Goal: Task Accomplishment & Management: Complete application form

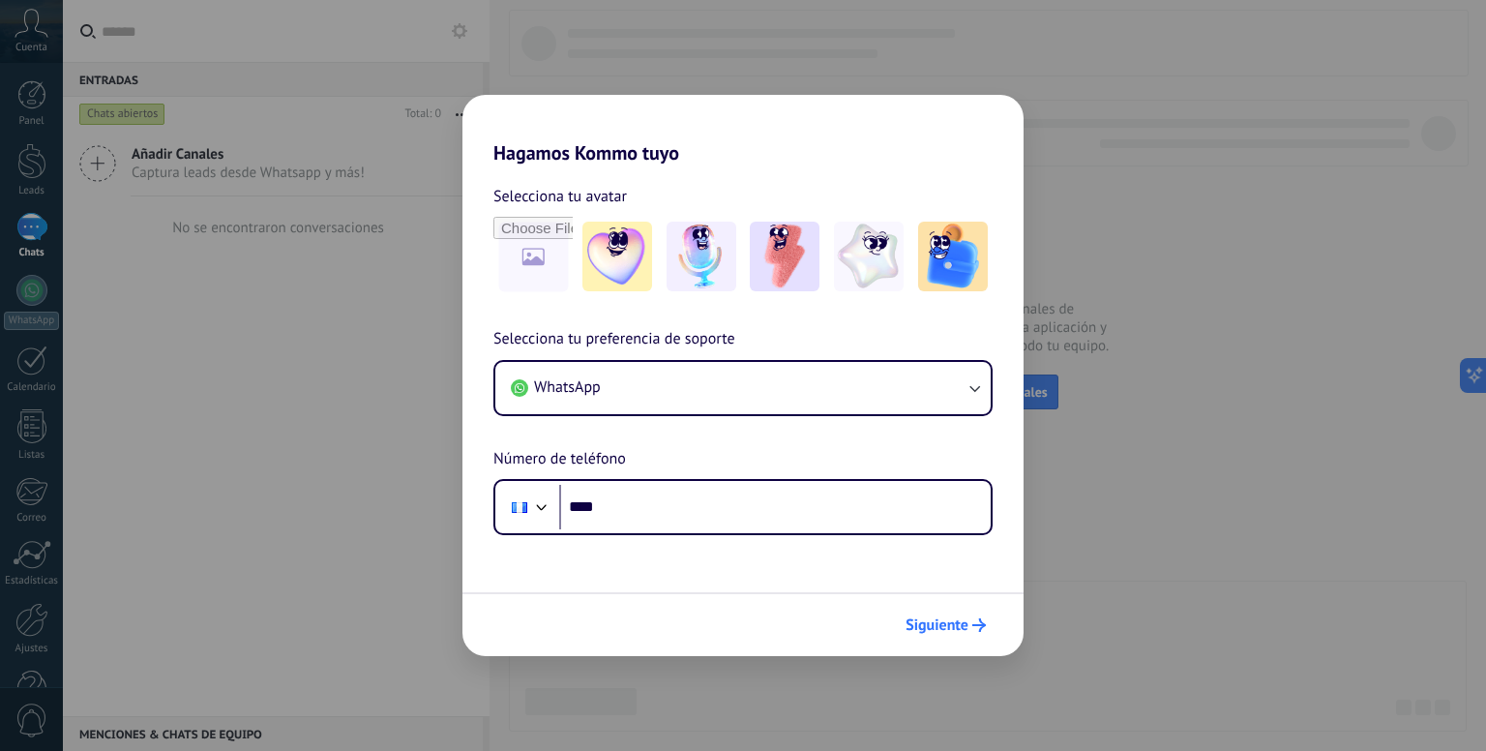
click at [932, 624] on span "Siguiente" at bounding box center [937, 625] width 63 height 14
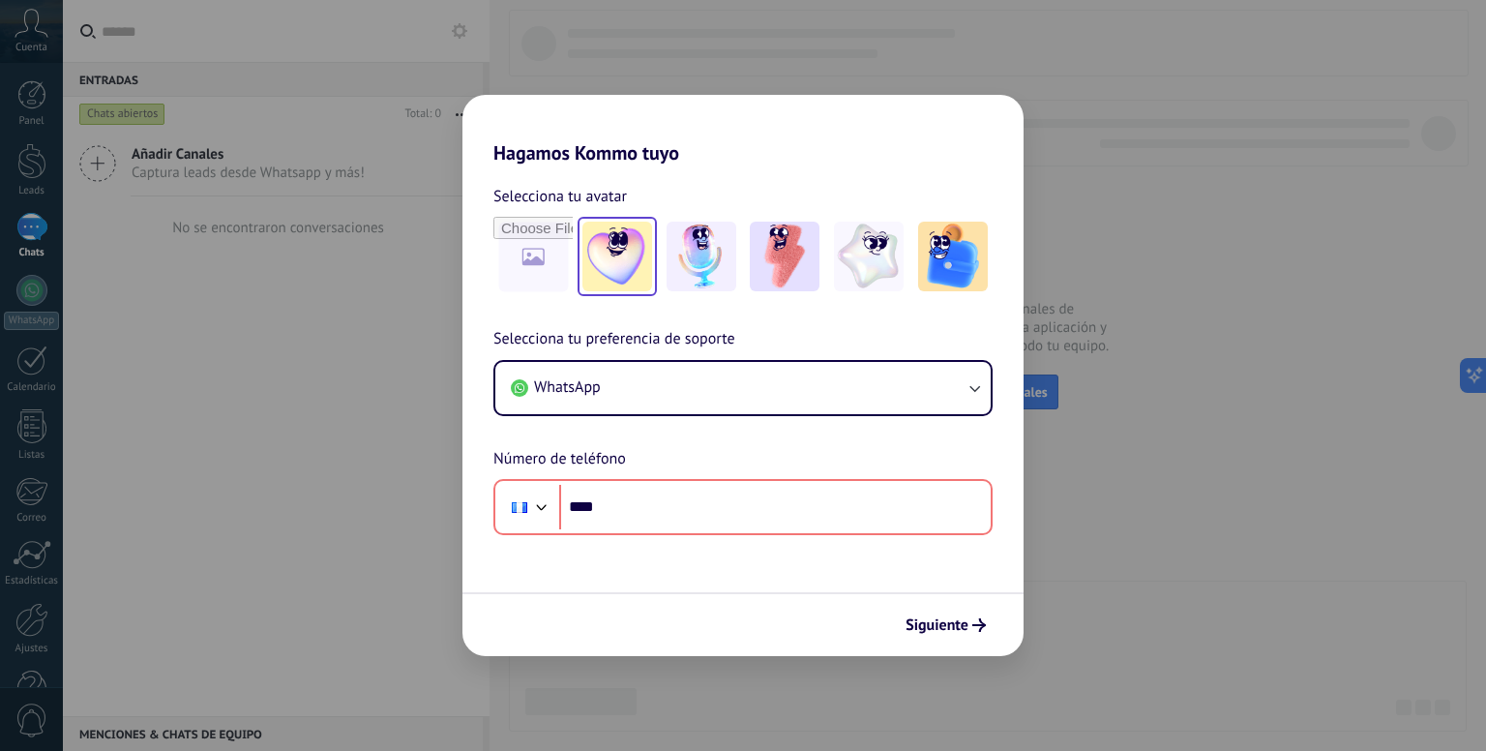
click at [624, 246] on img at bounding box center [617, 257] width 70 height 70
click at [862, 252] on img at bounding box center [869, 257] width 70 height 70
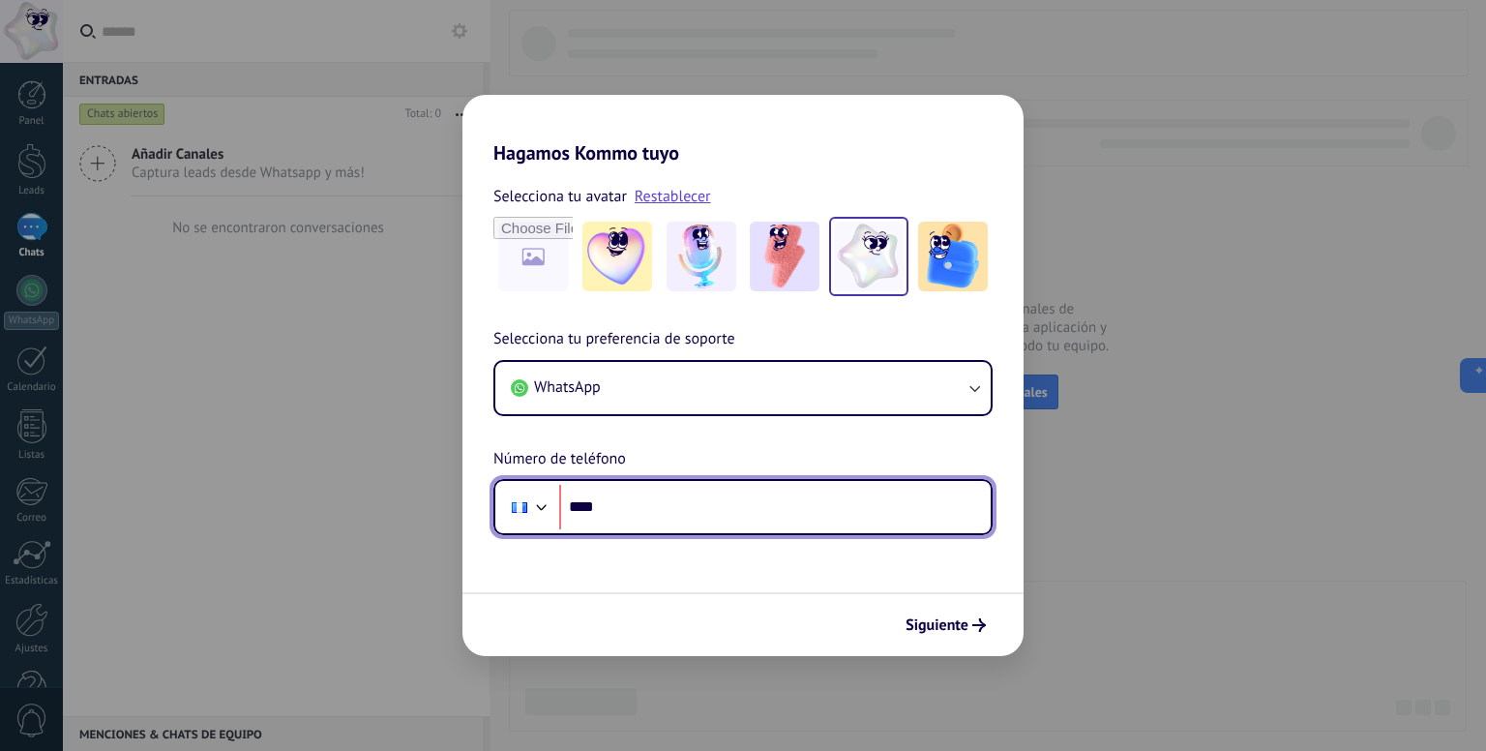
click at [634, 518] on input "****" at bounding box center [775, 507] width 432 height 45
type input "**********"
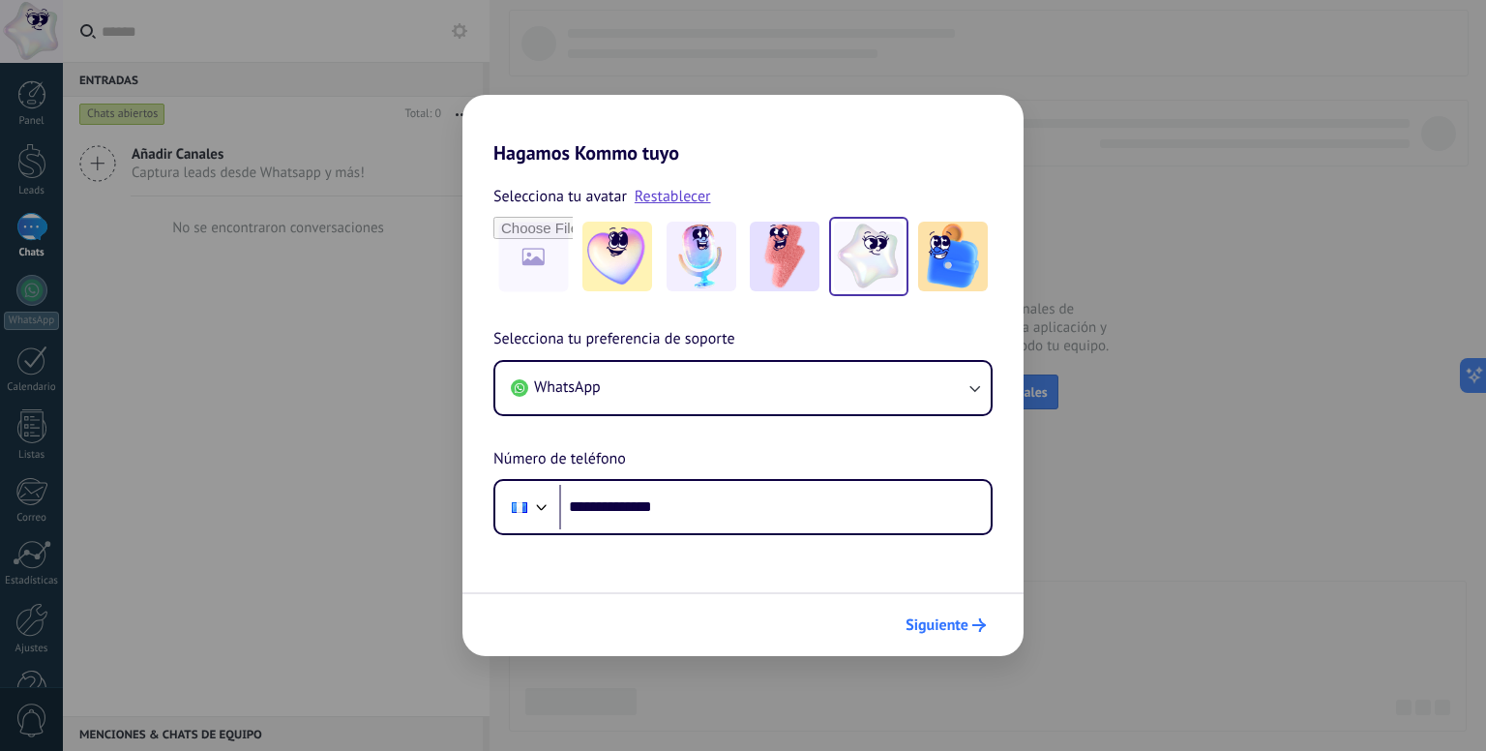
click at [948, 612] on button "Siguiente" at bounding box center [946, 625] width 98 height 33
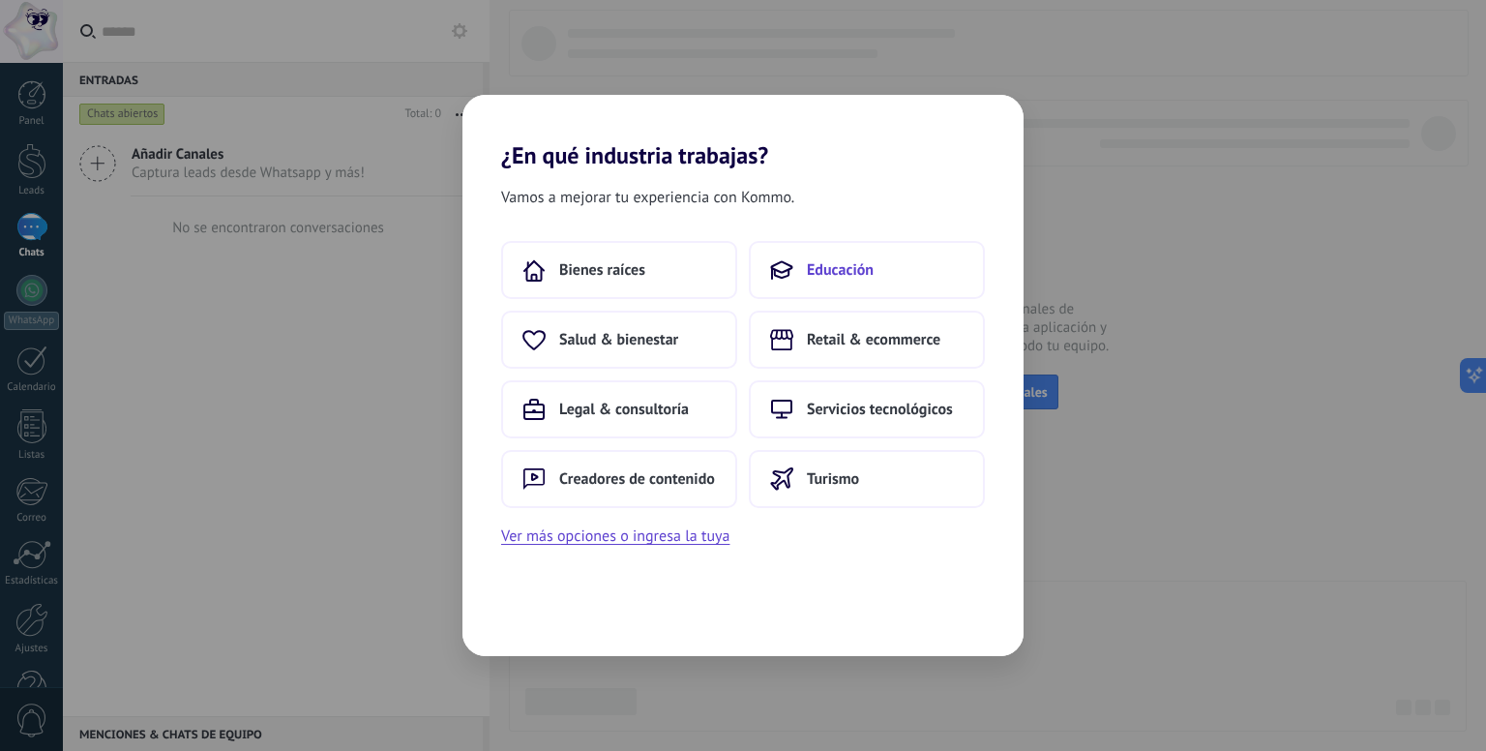
click at [871, 270] on span "Educación" at bounding box center [840, 269] width 67 height 19
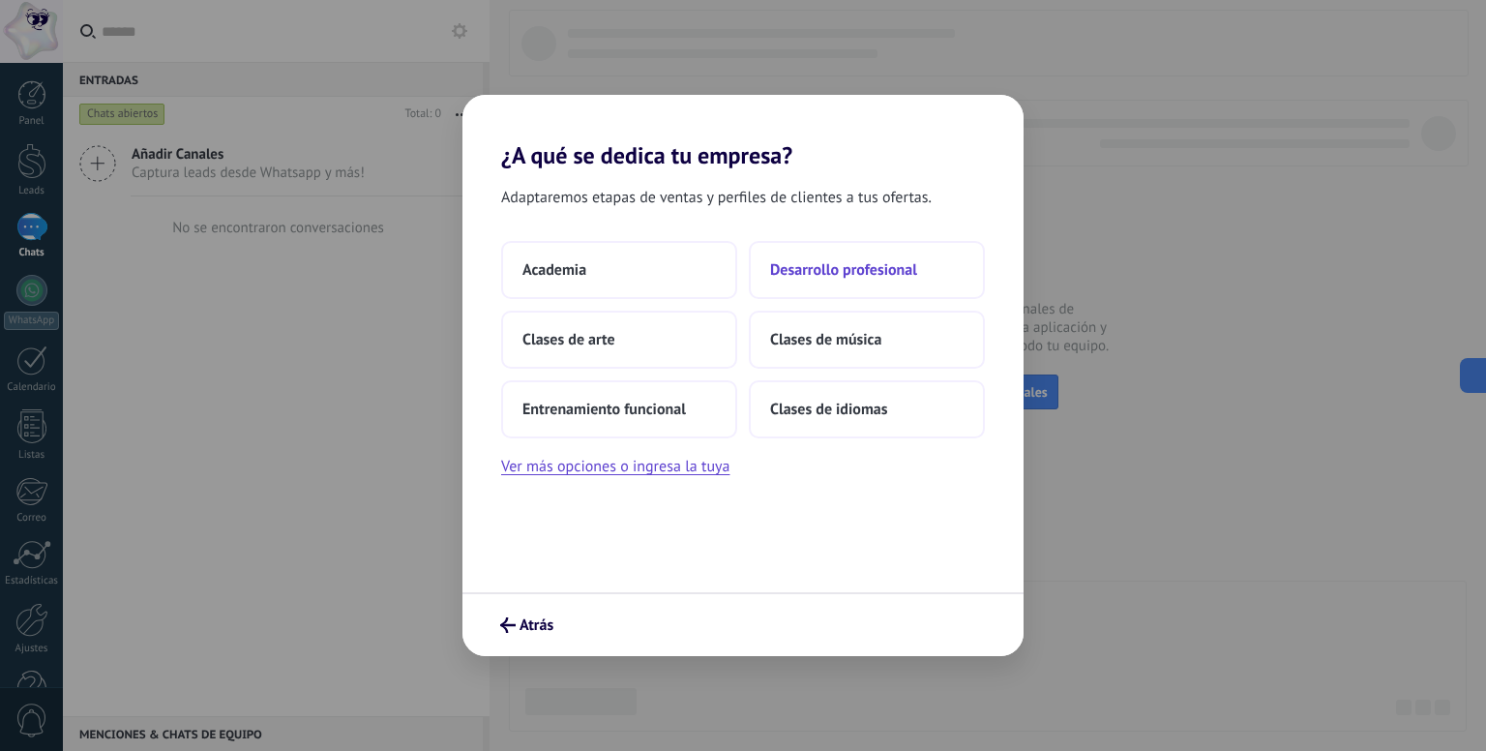
click at [851, 287] on button "Desarrollo profesional" at bounding box center [867, 270] width 236 height 58
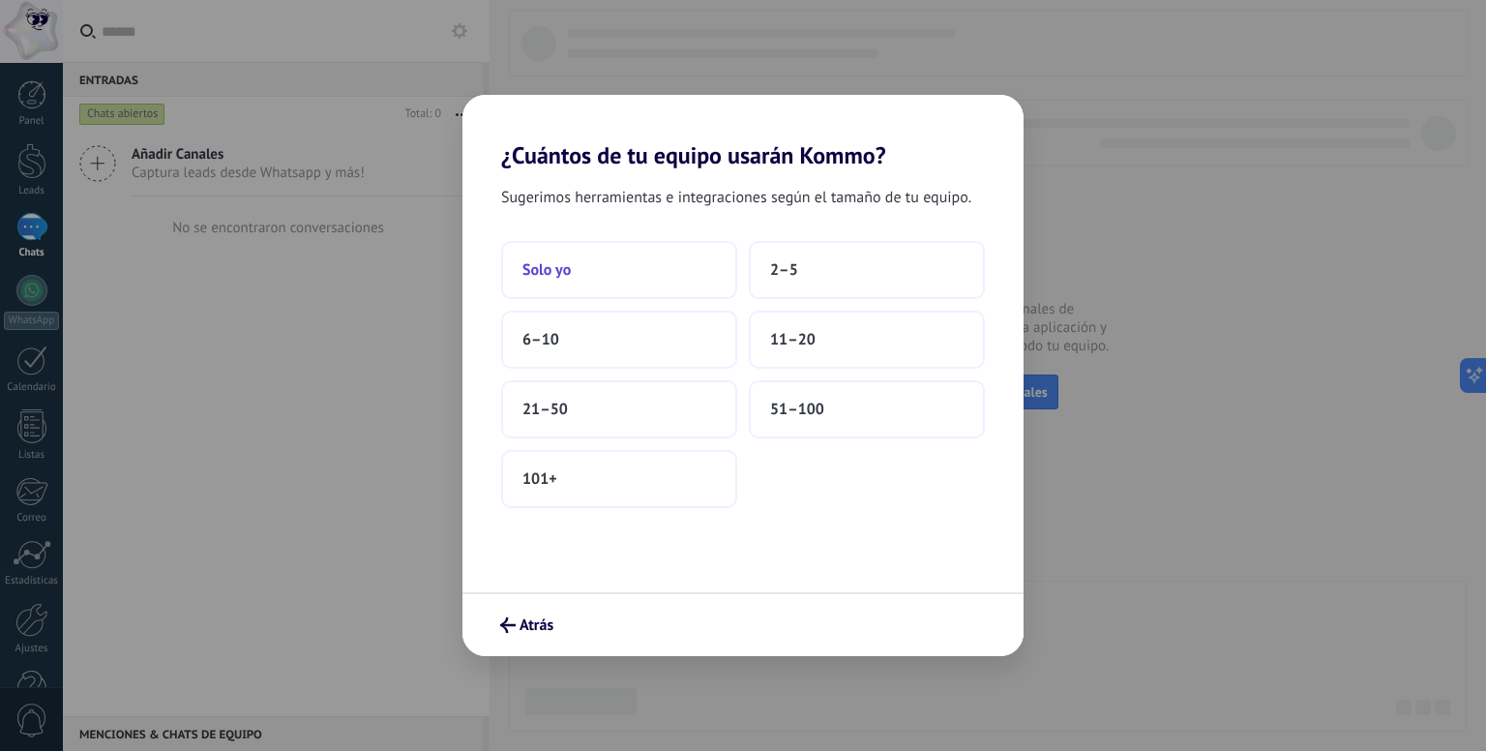
click at [686, 266] on button "Solo yo" at bounding box center [619, 270] width 236 height 58
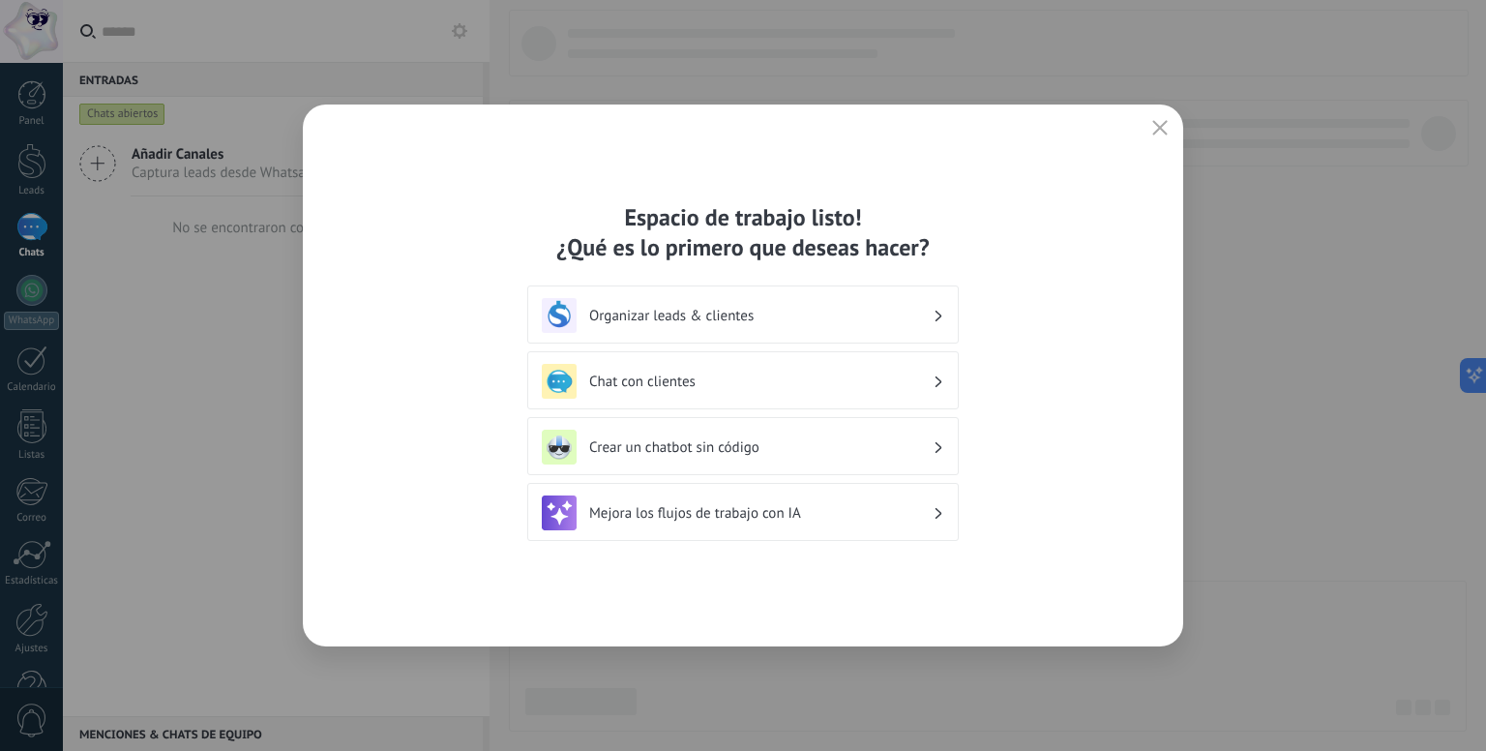
click at [1154, 115] on button "button" at bounding box center [1160, 128] width 25 height 27
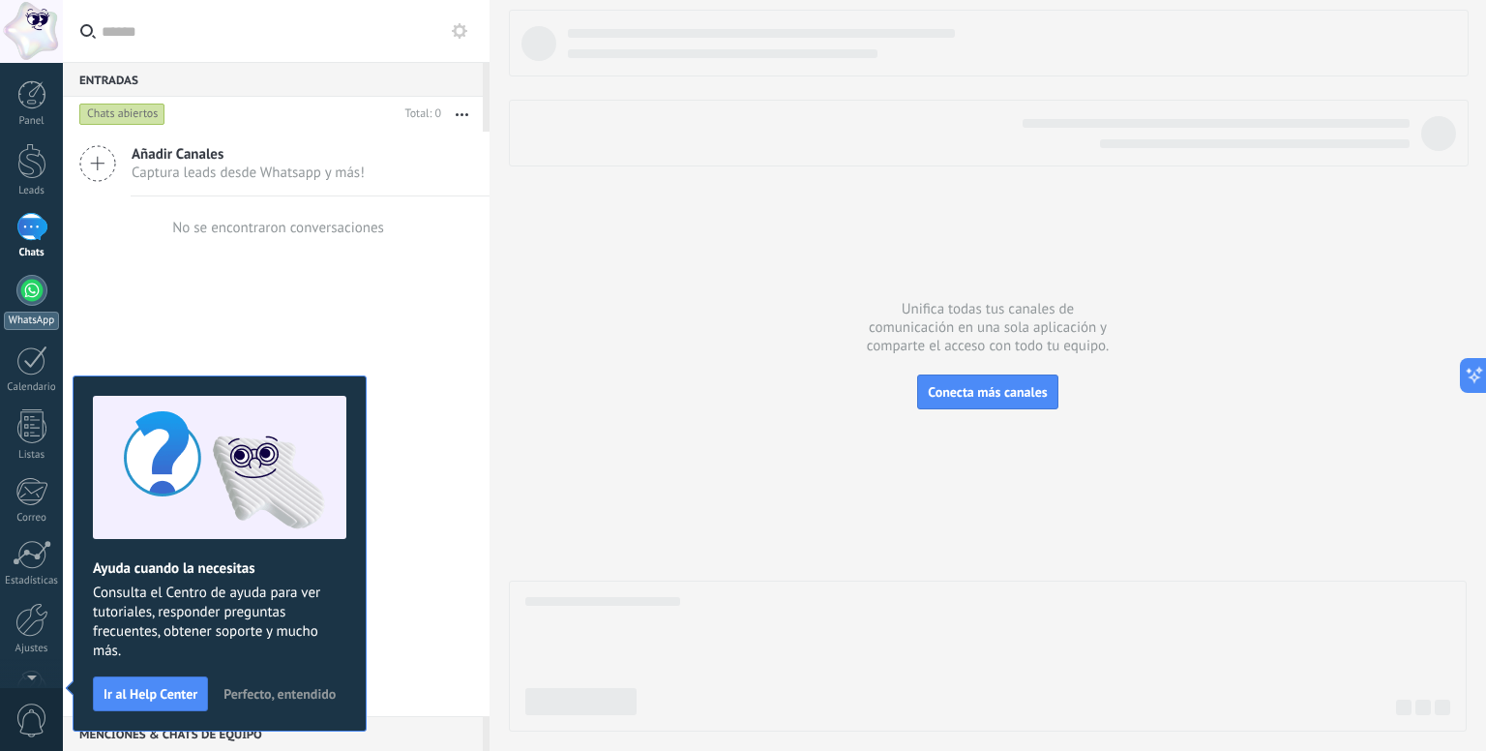
click at [45, 284] on div at bounding box center [31, 290] width 31 height 31
